Goal: Download file/media

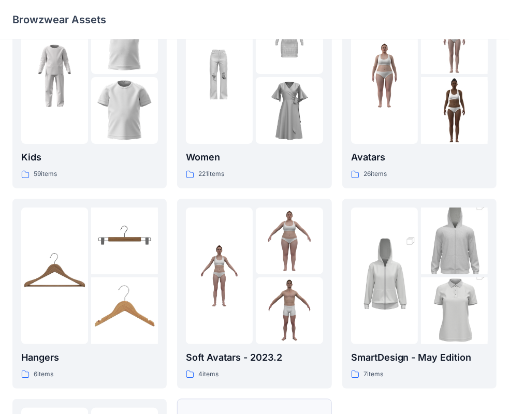
scroll to position [50, 0]
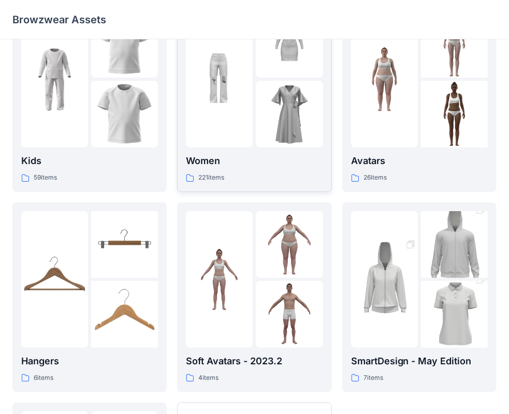
click at [264, 162] on p "Women" at bounding box center [254, 161] width 137 height 14
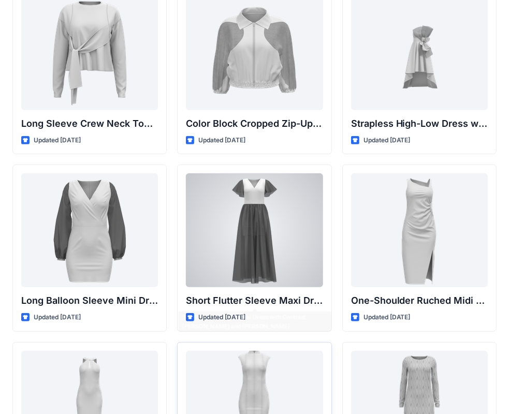
scroll to position [385, 0]
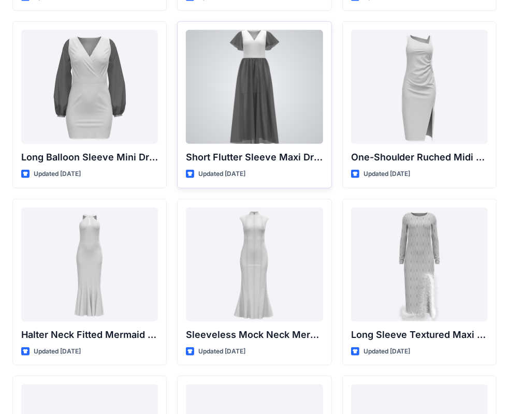
click at [269, 97] on div at bounding box center [254, 87] width 137 height 114
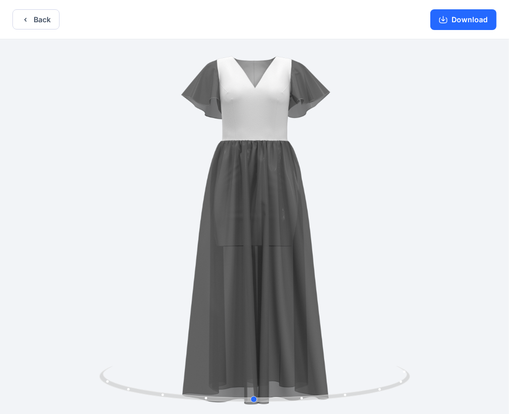
drag, startPoint x: 322, startPoint y: 210, endPoint x: 324, endPoint y: 236, distance: 26.0
click at [324, 236] on div at bounding box center [254, 227] width 509 height 377
click at [461, 27] on button "Download" at bounding box center [463, 19] width 66 height 21
